Goal: Complete application form: Complete application form

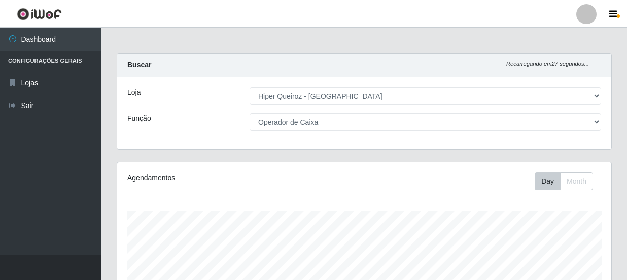
select select "513"
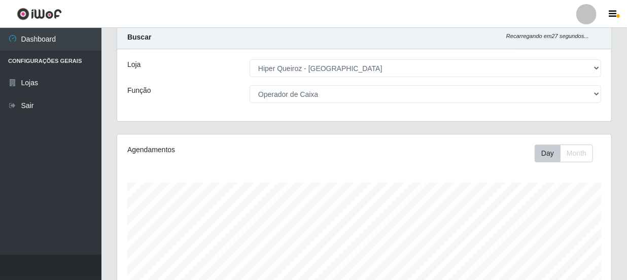
scroll to position [210, 494]
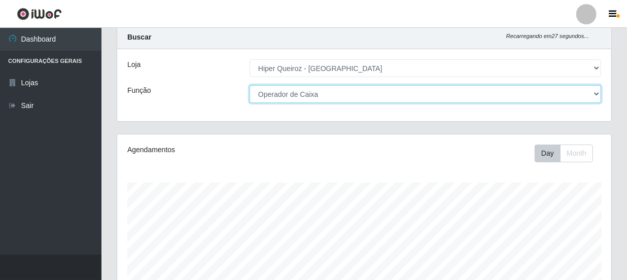
click at [383, 96] on select "[Selecione...] Embalador Embalador + Embalador ++ Operador de Caixa Operador de…" at bounding box center [424, 94] width 351 height 18
click at [249, 85] on select "[Selecione...] Embalador Embalador + Embalador ++ Operador de Caixa Operador de…" at bounding box center [424, 94] width 351 height 18
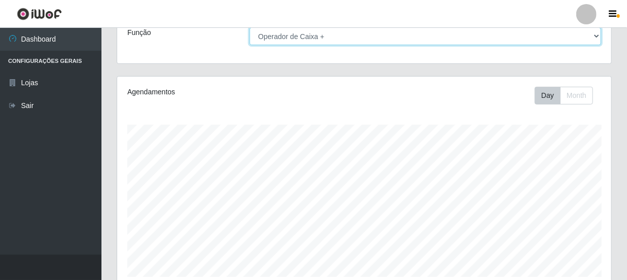
scroll to position [74, 0]
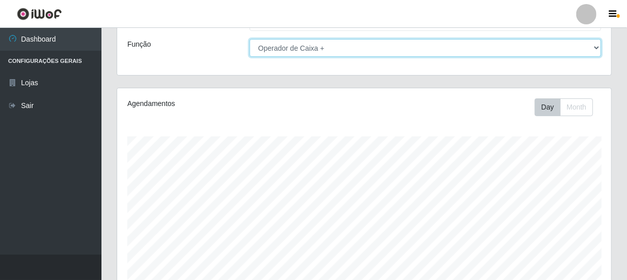
click at [399, 48] on select "[Selecione...] Embalador Embalador + Embalador ++ Operador de Caixa Operador de…" at bounding box center [424, 48] width 351 height 18
select select "22"
click at [249, 39] on select "[Selecione...] Embalador Embalador + Embalador ++ Operador de Caixa Operador de…" at bounding box center [424, 48] width 351 height 18
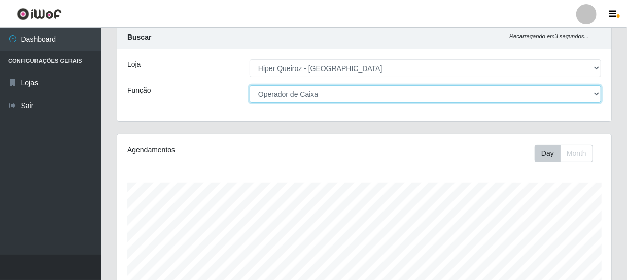
scroll to position [0, 0]
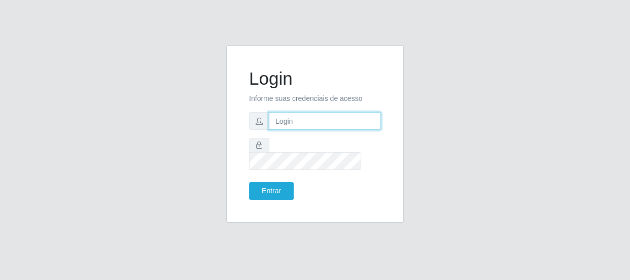
click at [326, 127] on input "text" at bounding box center [325, 121] width 112 height 18
type input "[EMAIL_ADDRESS][DOMAIN_NAME]"
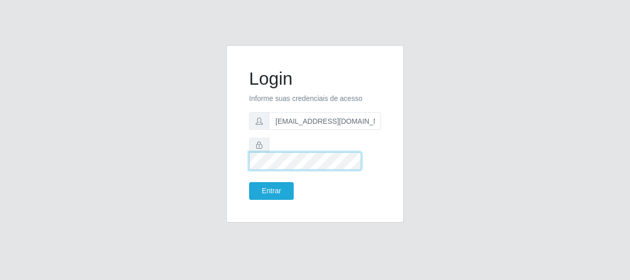
click at [249, 182] on button "Entrar" at bounding box center [271, 191] width 45 height 18
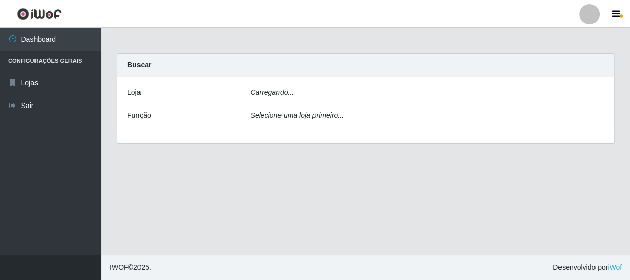
click at [280, 182] on main "Carregando... Buscar [PERSON_NAME]... Função Selecione uma loja primeiro..." at bounding box center [365, 141] width 528 height 227
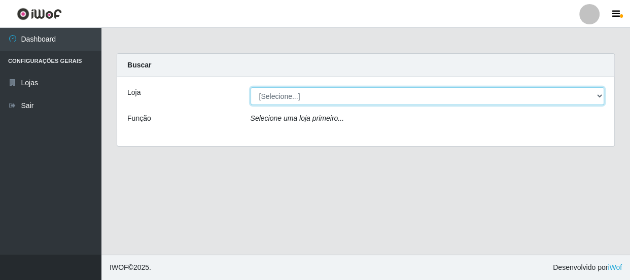
click at [405, 100] on select "[Selecione...] Hiper Queiroz - [GEOGRAPHIC_DATA]" at bounding box center [427, 96] width 354 height 18
select select "513"
click at [250, 87] on select "[Selecione...] Hiper Queiroz - [GEOGRAPHIC_DATA]" at bounding box center [427, 96] width 354 height 18
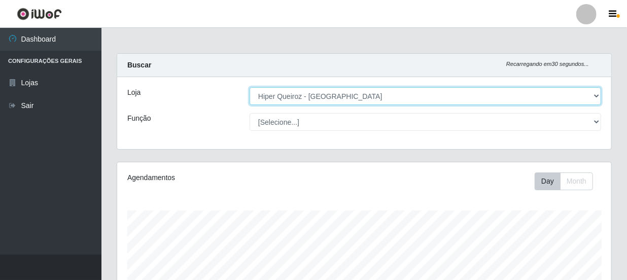
scroll to position [210, 494]
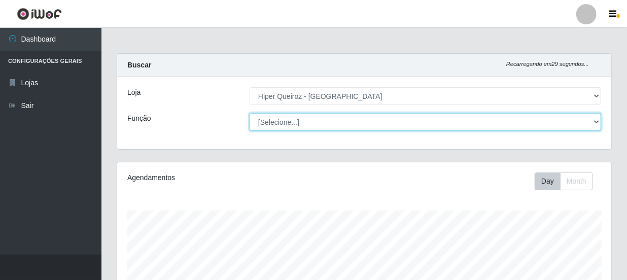
click at [380, 122] on select "[Selecione...] Embalador Embalador + Embalador ++ Operador de Caixa Operador de…" at bounding box center [424, 122] width 351 height 18
click at [249, 113] on select "[Selecione...] Embalador Embalador + Embalador ++ Operador de Caixa Operador de…" at bounding box center [424, 122] width 351 height 18
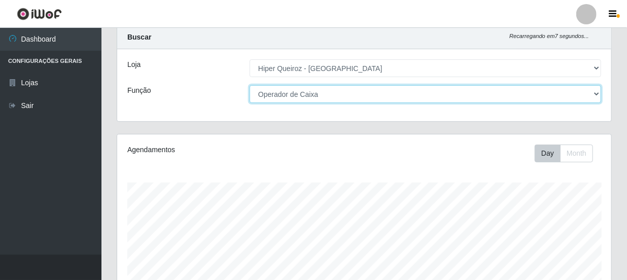
scroll to position [0, 0]
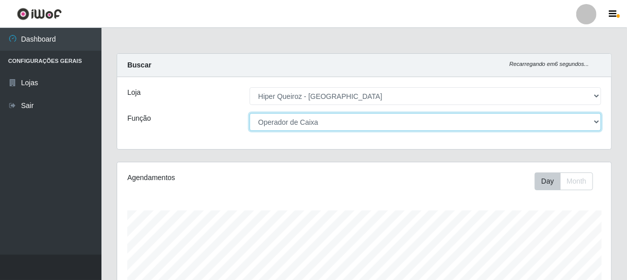
click at [365, 126] on select "[Selecione...] Embalador Embalador + Embalador ++ Operador de Caixa Operador de…" at bounding box center [424, 122] width 351 height 18
click at [249, 113] on select "[Selecione...] Embalador Embalador + Embalador ++ Operador de Caixa Operador de…" at bounding box center [424, 122] width 351 height 18
click at [357, 128] on select "[Selecione...] Embalador Embalador + Embalador ++ Operador de Caixa Operador de…" at bounding box center [424, 122] width 351 height 18
select select "22"
click at [249, 113] on select "[Selecione...] Embalador Embalador + Embalador ++ Operador de Caixa Operador de…" at bounding box center [424, 122] width 351 height 18
